Goal: Find specific page/section: Find specific page/section

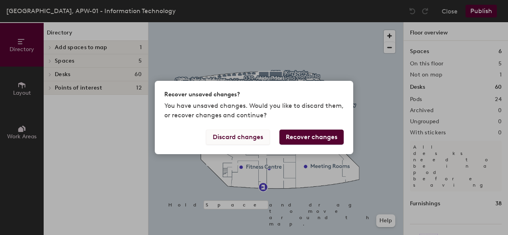
click at [243, 141] on button "Discard changes" at bounding box center [238, 137] width 64 height 15
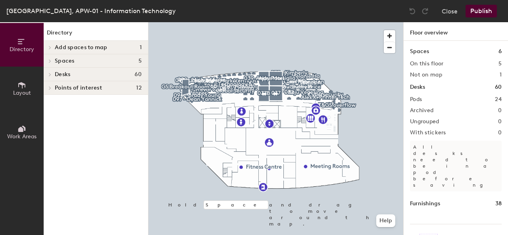
click at [49, 74] on icon at bounding box center [49, 75] width 3 height 4
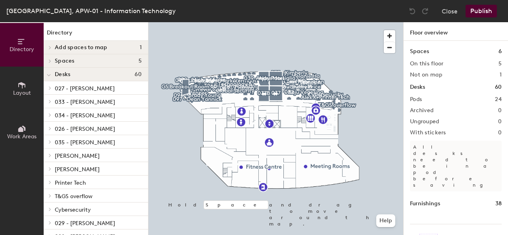
click at [419, 91] on h1 "Desks" at bounding box center [417, 87] width 15 height 9
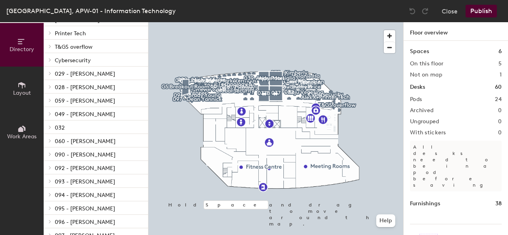
scroll to position [189, 0]
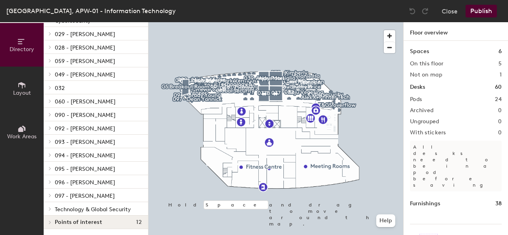
click at [100, 210] on span "Technology & Global Security" at bounding box center [93, 209] width 76 height 7
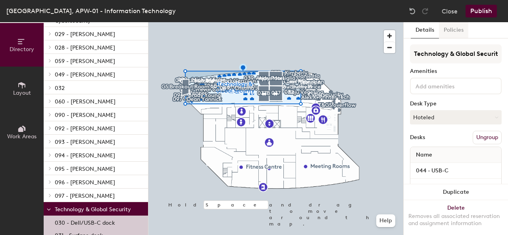
click at [456, 29] on button "Policies" at bounding box center [453, 30] width 29 height 16
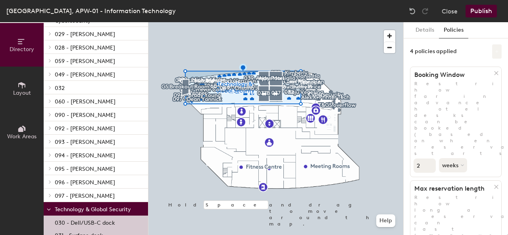
click at [492, 54] on button at bounding box center [497, 51] width 10 height 14
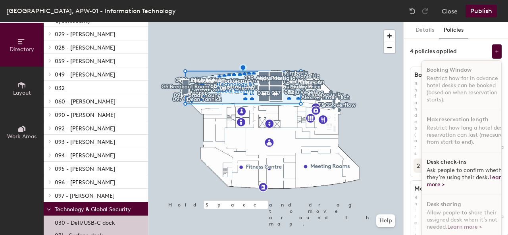
scroll to position [33, 0]
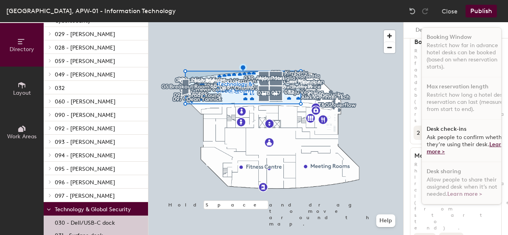
click at [427, 148] on link "Learn more >" at bounding box center [466, 148] width 78 height 14
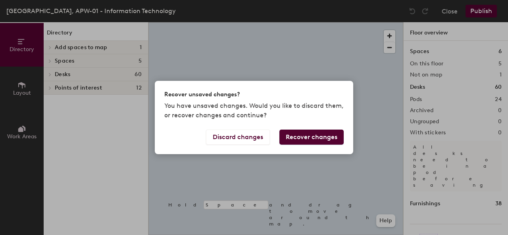
click at [452, 13] on div "Recover unsaved changes? You have unsaved changes. Would you like to discard th…" at bounding box center [254, 117] width 508 height 235
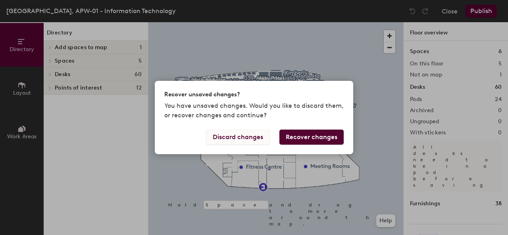
click at [248, 141] on button "Discard changes" at bounding box center [238, 137] width 64 height 15
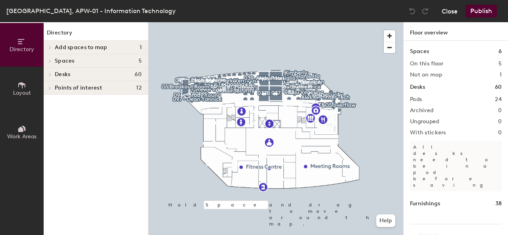
click at [449, 9] on button "Close" at bounding box center [450, 11] width 16 height 13
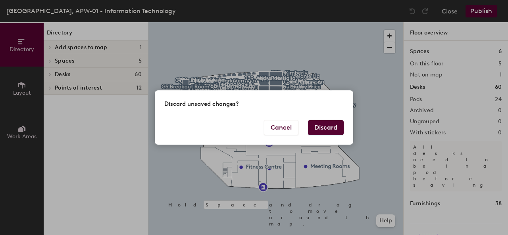
click at [324, 122] on button "Discard" at bounding box center [326, 127] width 36 height 15
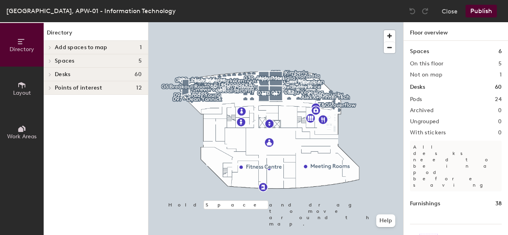
click at [62, 75] on span "Desks" at bounding box center [62, 74] width 15 height 6
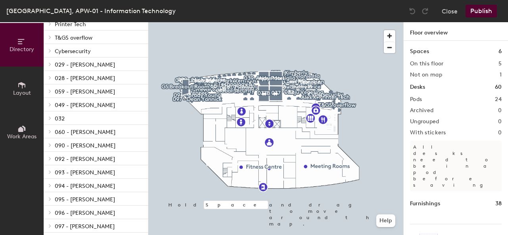
scroll to position [189, 0]
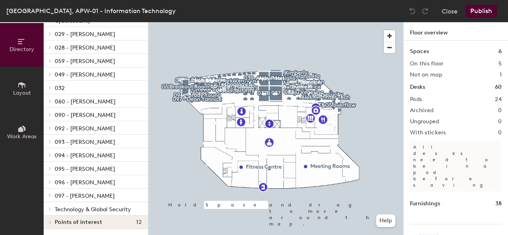
click at [85, 212] on span "Technology & Global Security" at bounding box center [93, 209] width 76 height 7
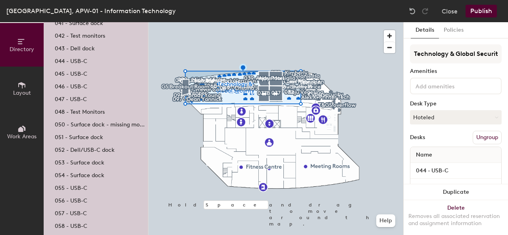
scroll to position [388, 0]
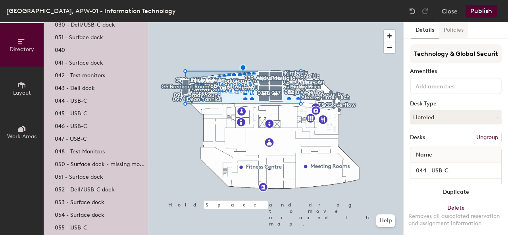
click at [455, 31] on button "Policies" at bounding box center [453, 30] width 29 height 16
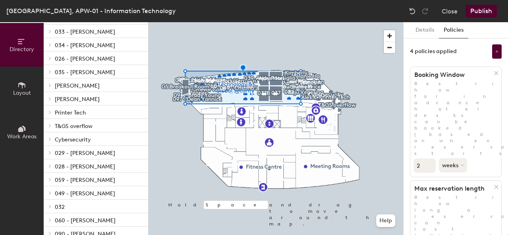
scroll to position [0, 0]
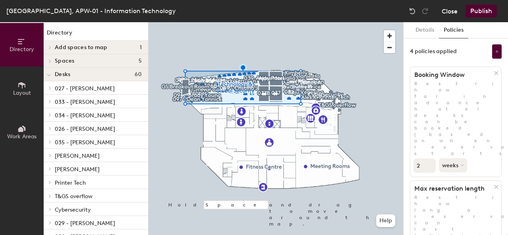
click at [451, 12] on button "Close" at bounding box center [450, 11] width 16 height 13
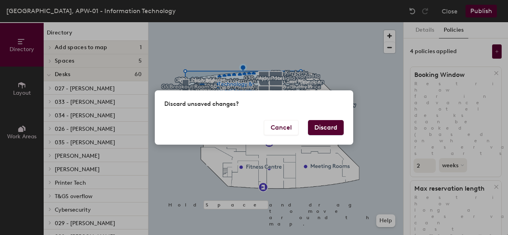
click at [324, 124] on button "Discard" at bounding box center [326, 127] width 36 height 15
